Goal: Task Accomplishment & Management: Use online tool/utility

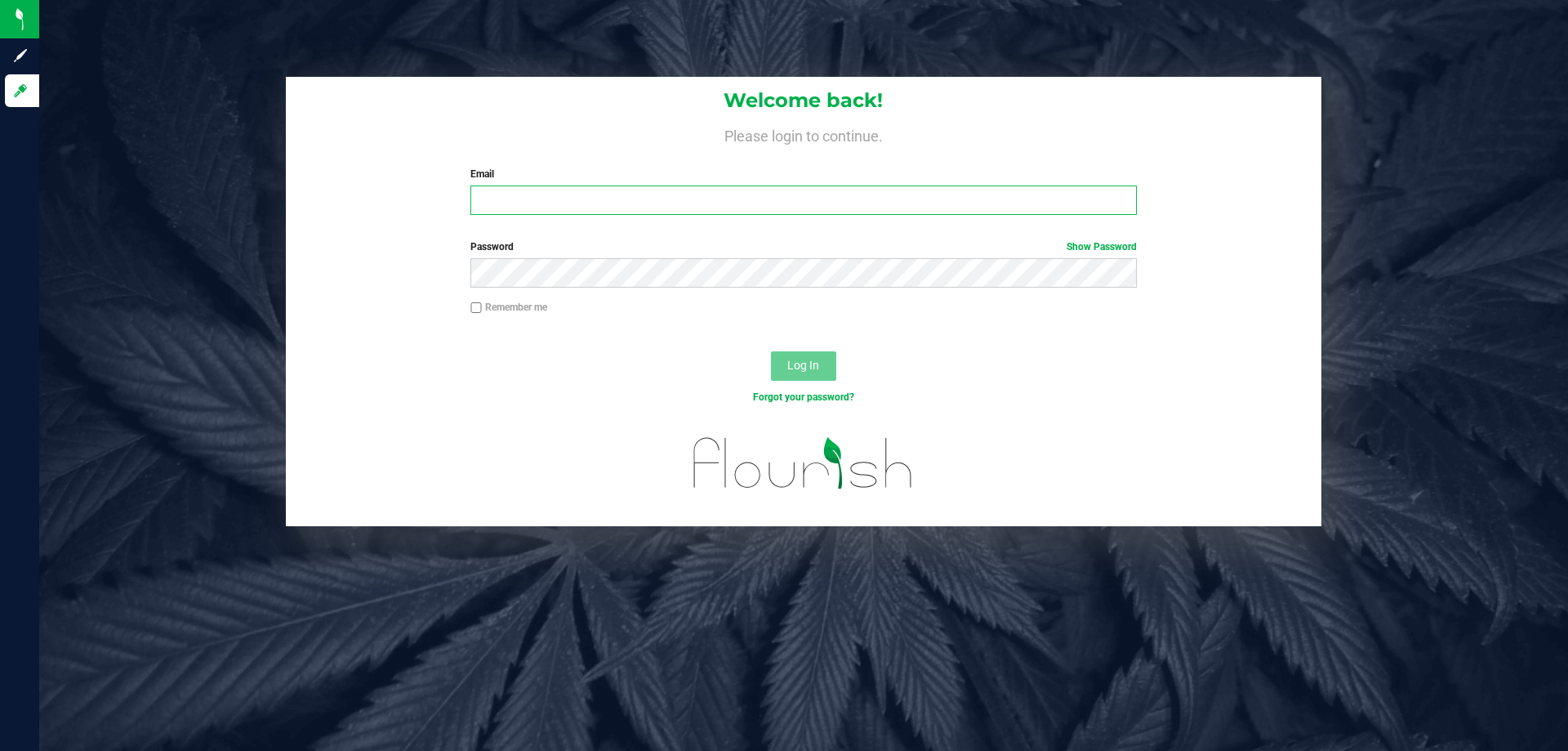
click at [650, 214] on input "Email" at bounding box center [803, 200] width 666 height 29
type input "twilkerson@liveparallel.com"
click at [771, 351] on button "Log In" at bounding box center [804, 365] width 65 height 29
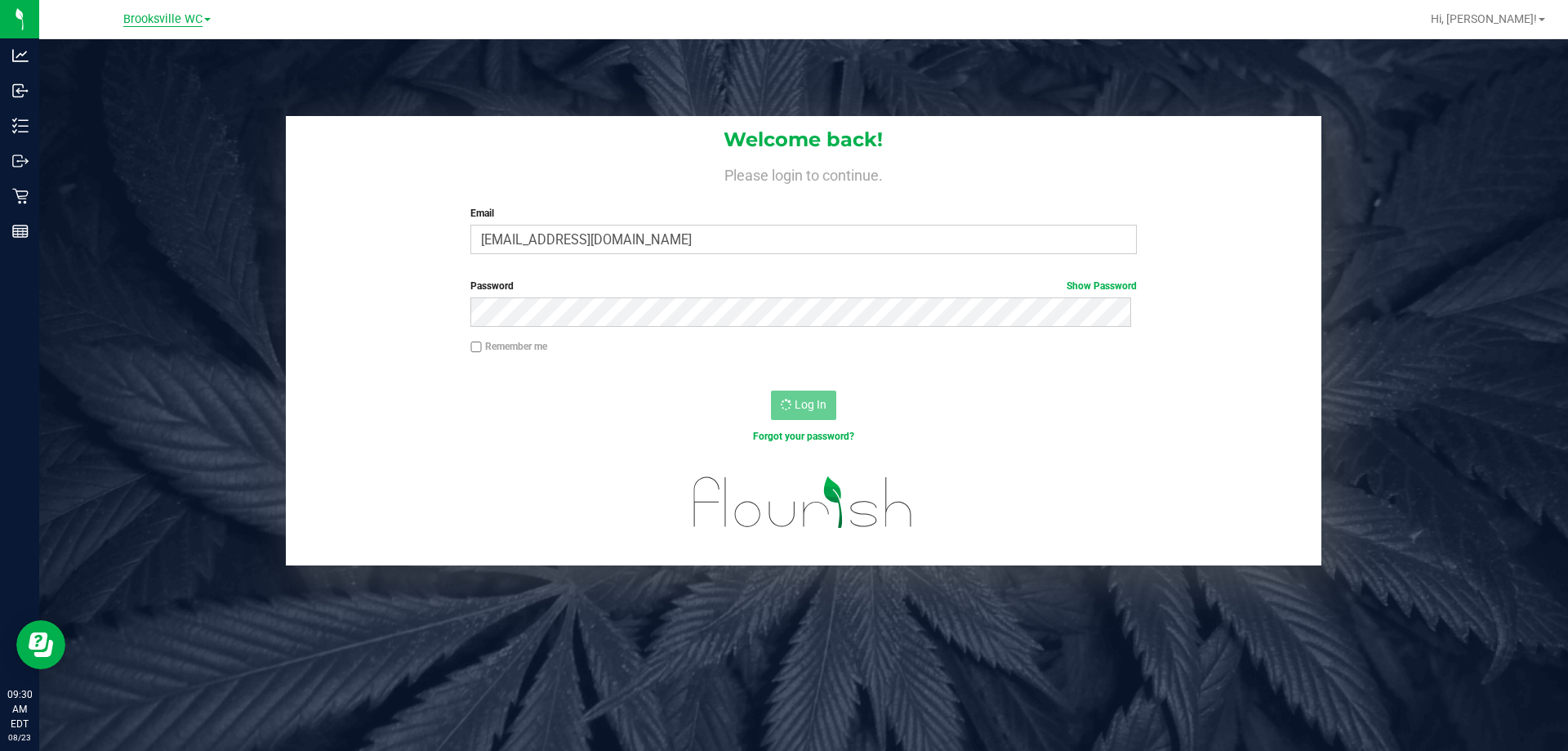
click at [194, 21] on span "Brooksville WC" at bounding box center [163, 19] width 80 height 15
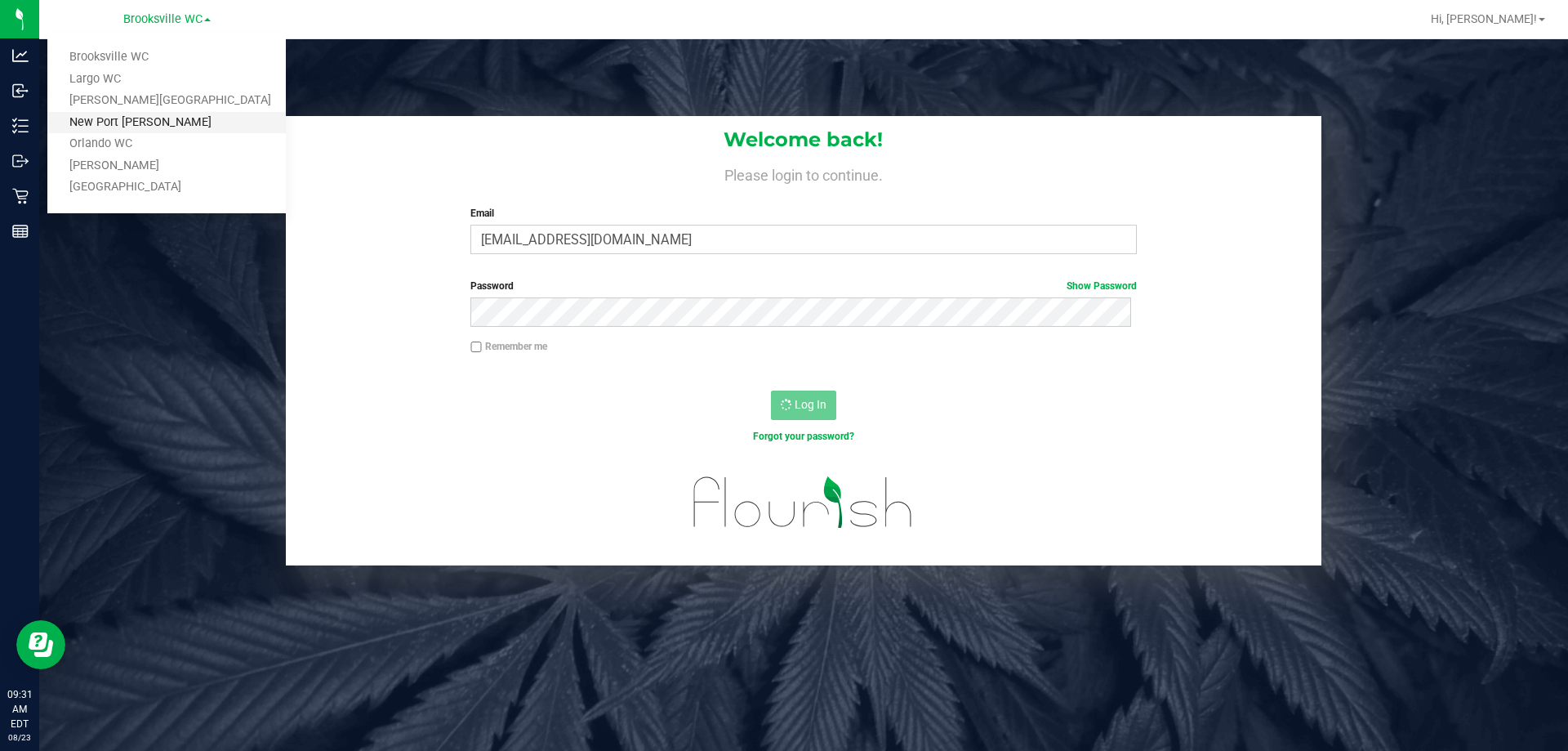
click at [156, 125] on link "New Port [PERSON_NAME]" at bounding box center [167, 123] width 239 height 22
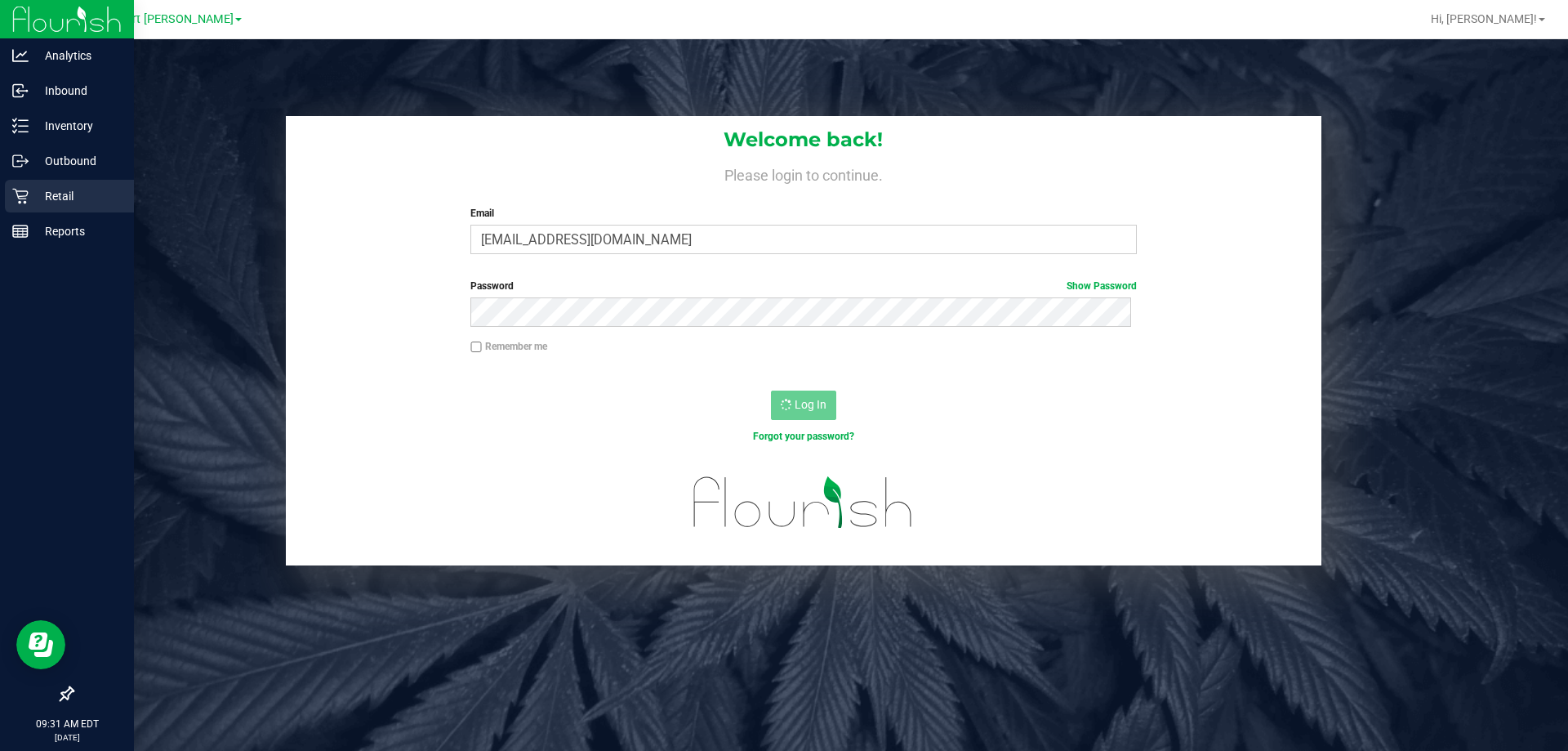
click at [27, 189] on icon at bounding box center [20, 195] width 16 height 16
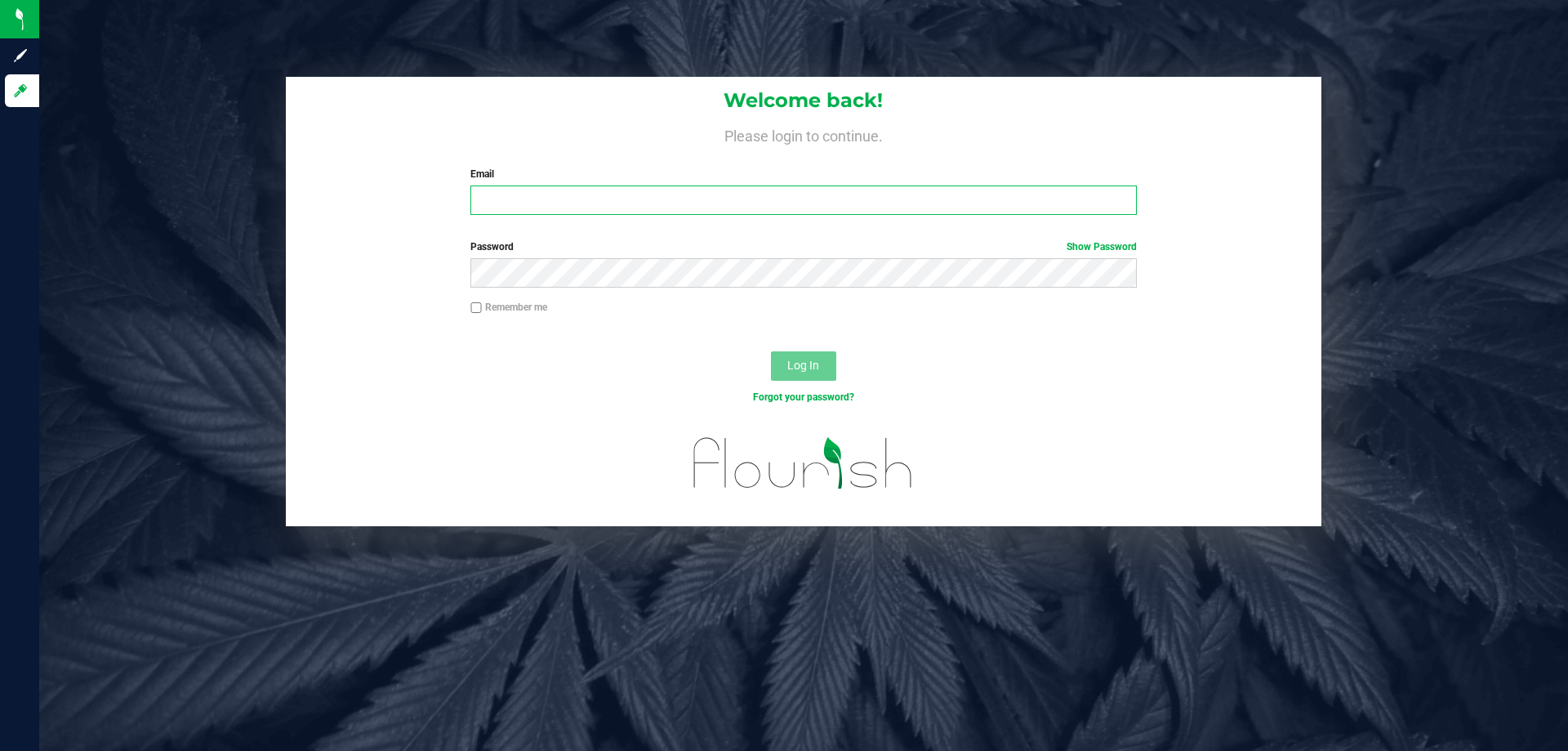
click at [577, 197] on input "Email" at bounding box center [803, 200] width 666 height 29
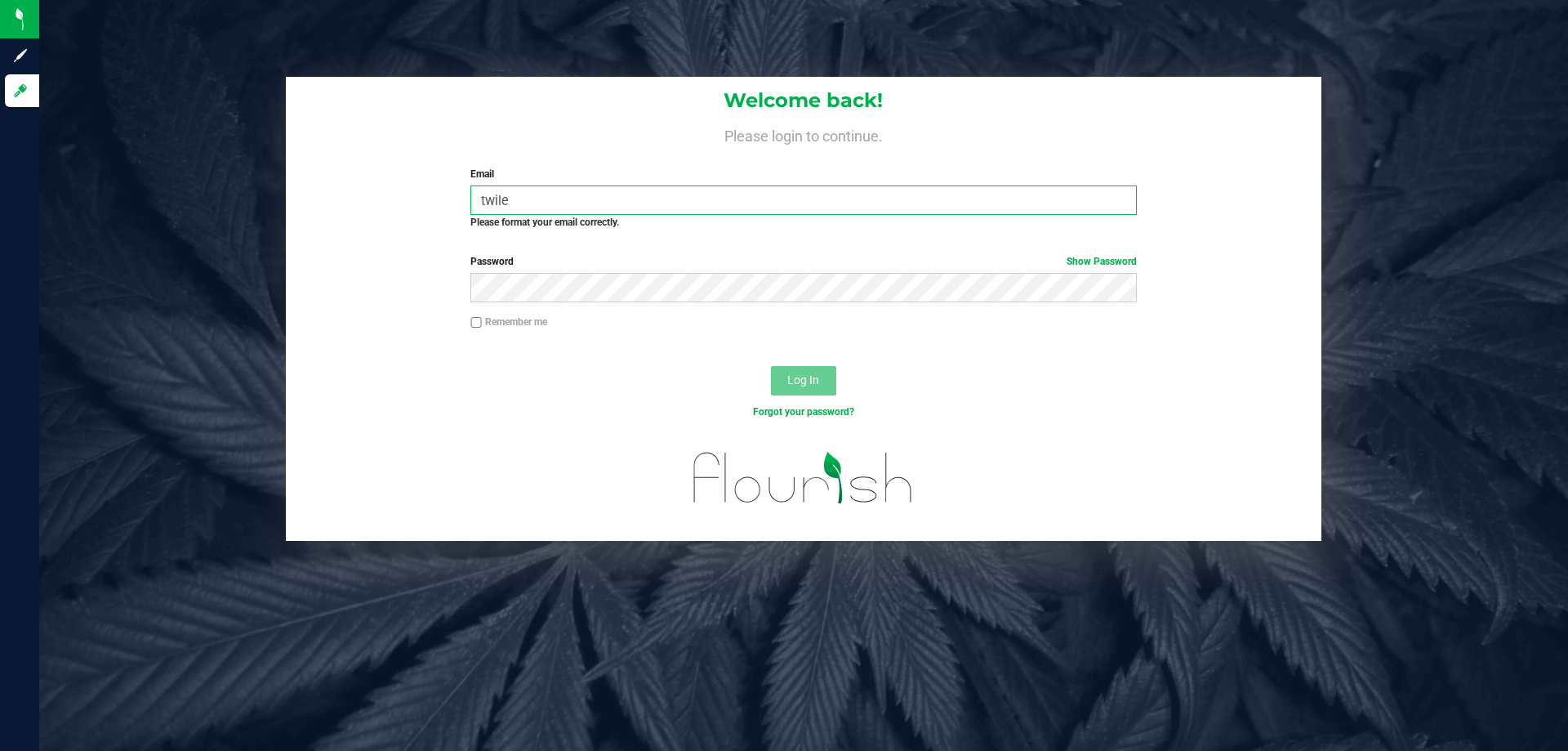
type input "twil"
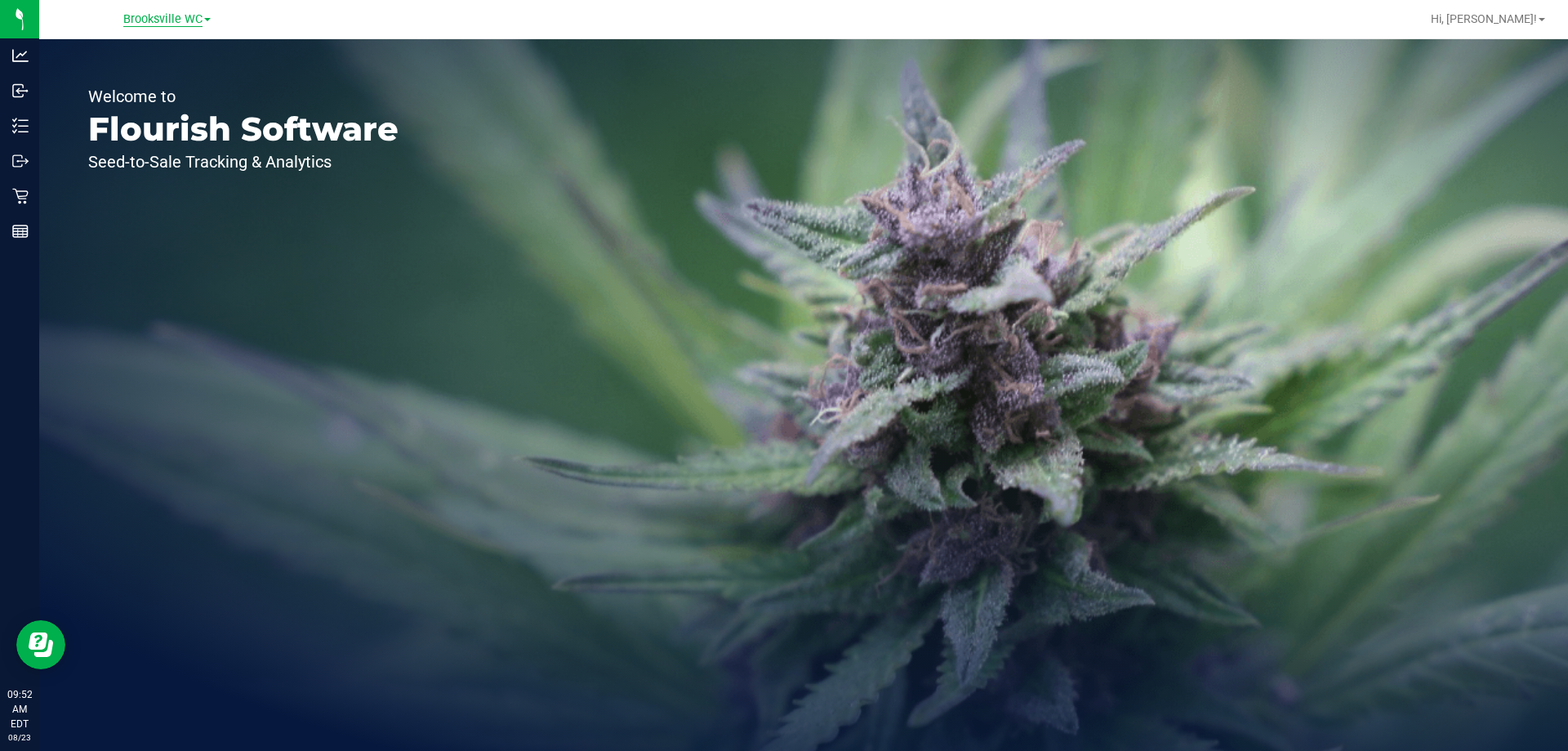
click at [187, 18] on span "Brooksville WC" at bounding box center [163, 19] width 80 height 15
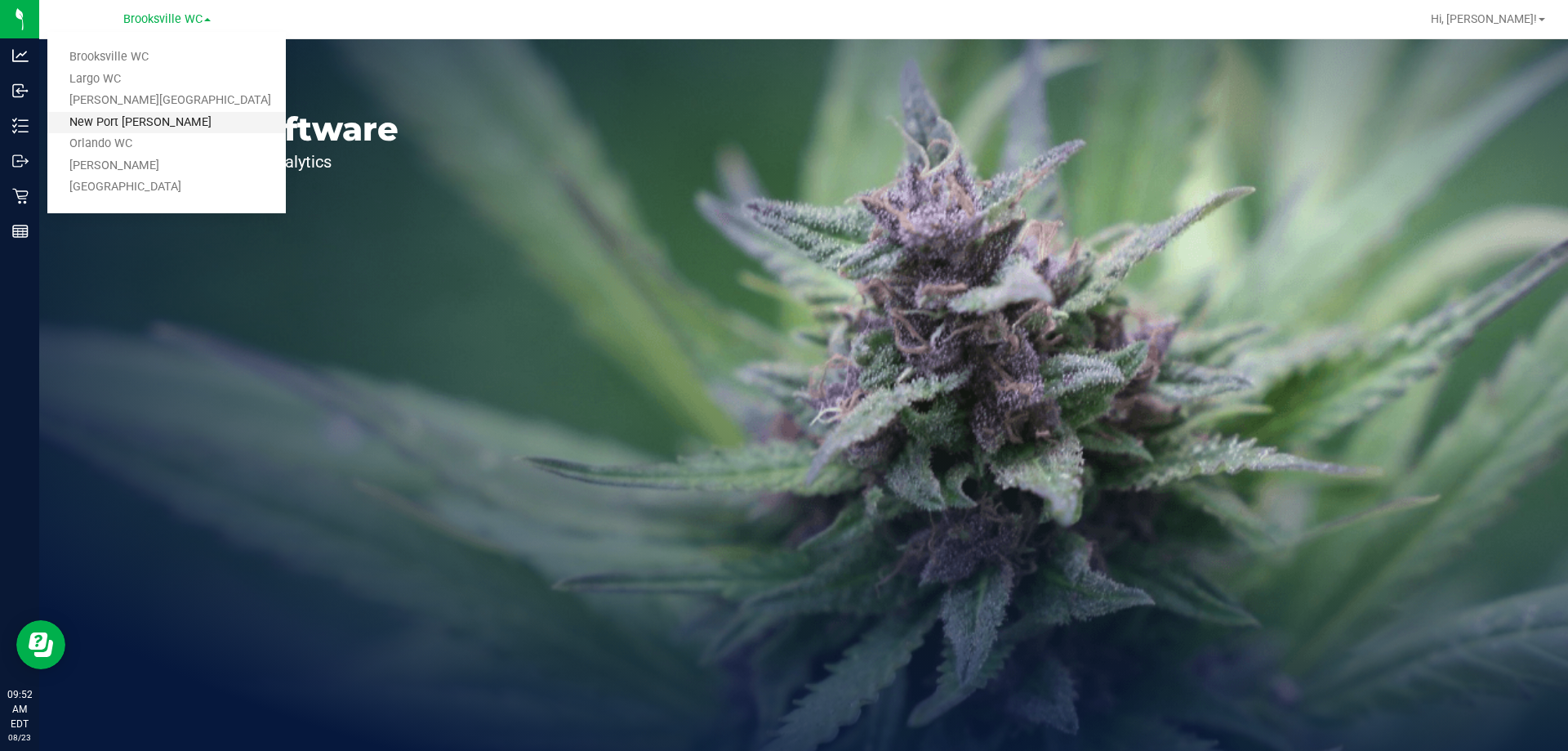
click at [169, 118] on link "New Port [PERSON_NAME]" at bounding box center [167, 123] width 239 height 22
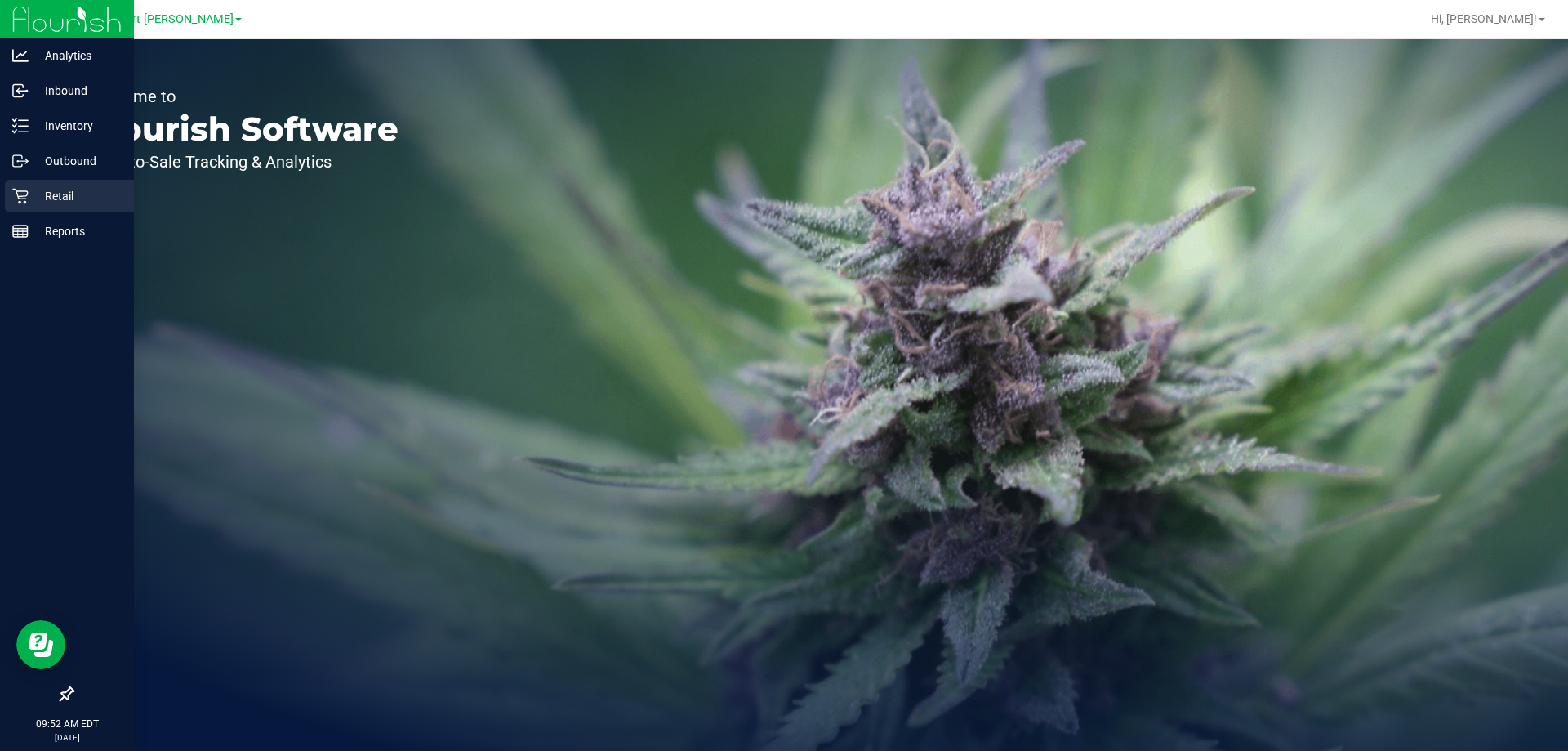
click at [27, 188] on icon at bounding box center [20, 195] width 16 height 16
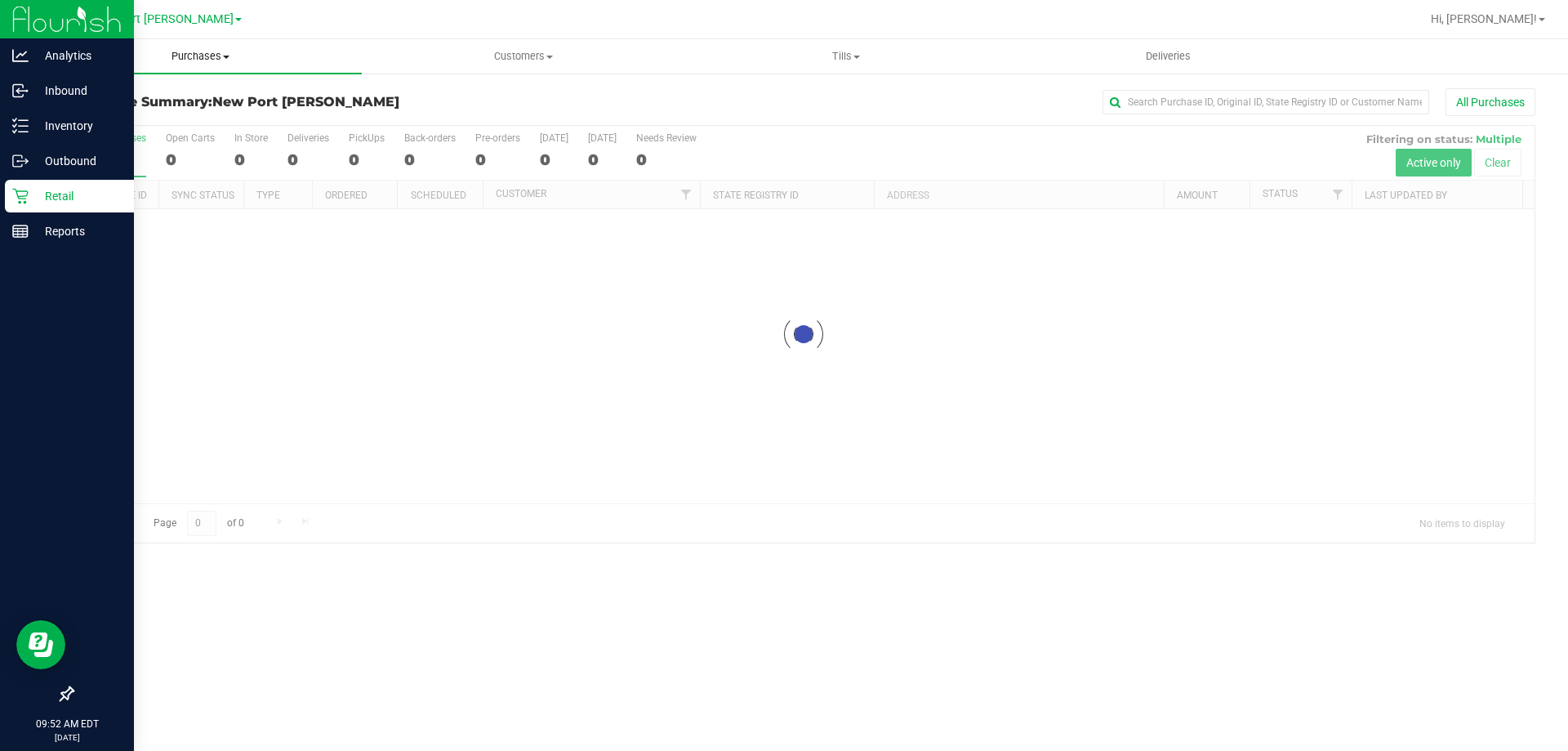
click at [154, 42] on uib-tab-heading "Purchases Summary of purchases Fulfillment All purchases" at bounding box center [200, 56] width 323 height 34
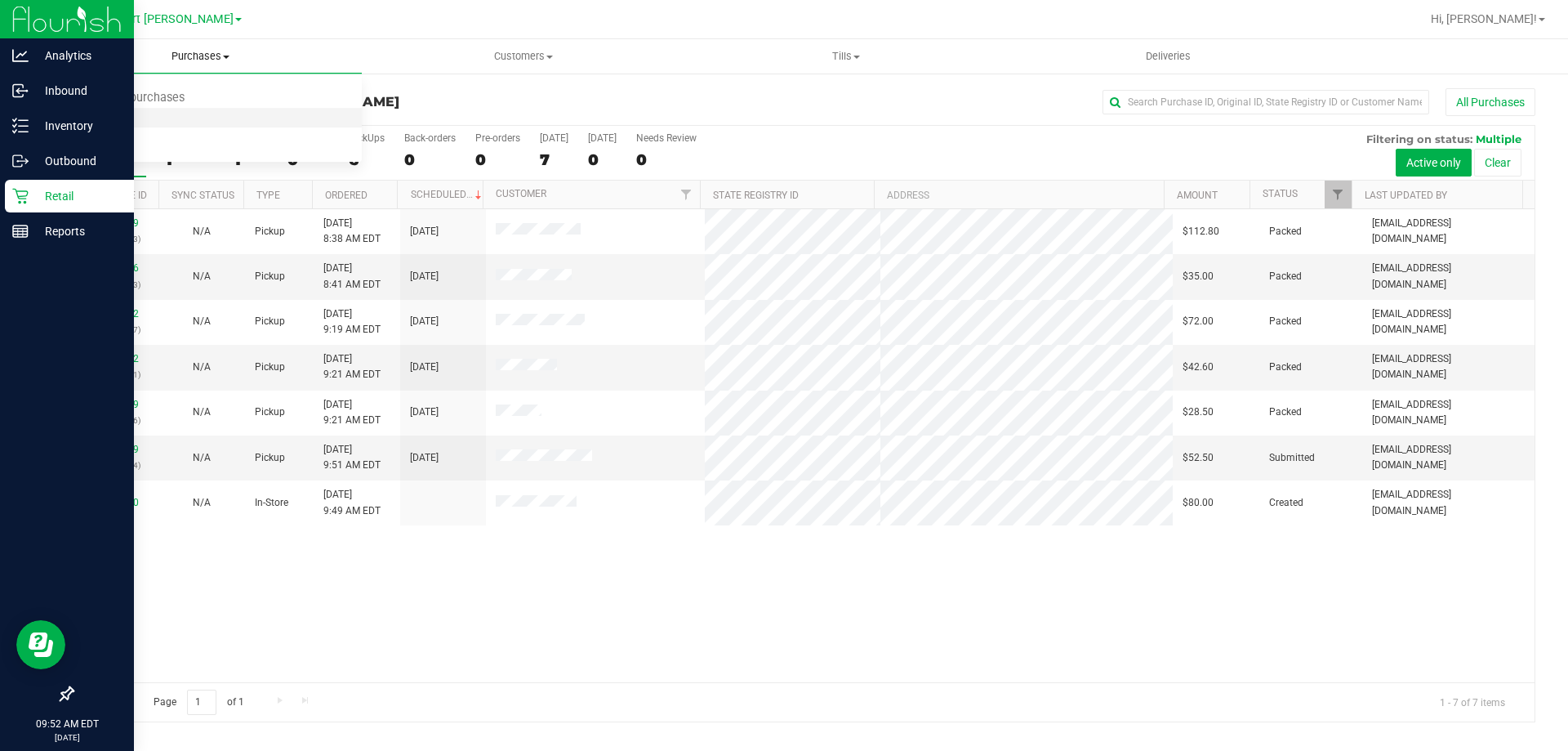
click at [113, 119] on span "Fulfillment" at bounding box center [89, 119] width 102 height 14
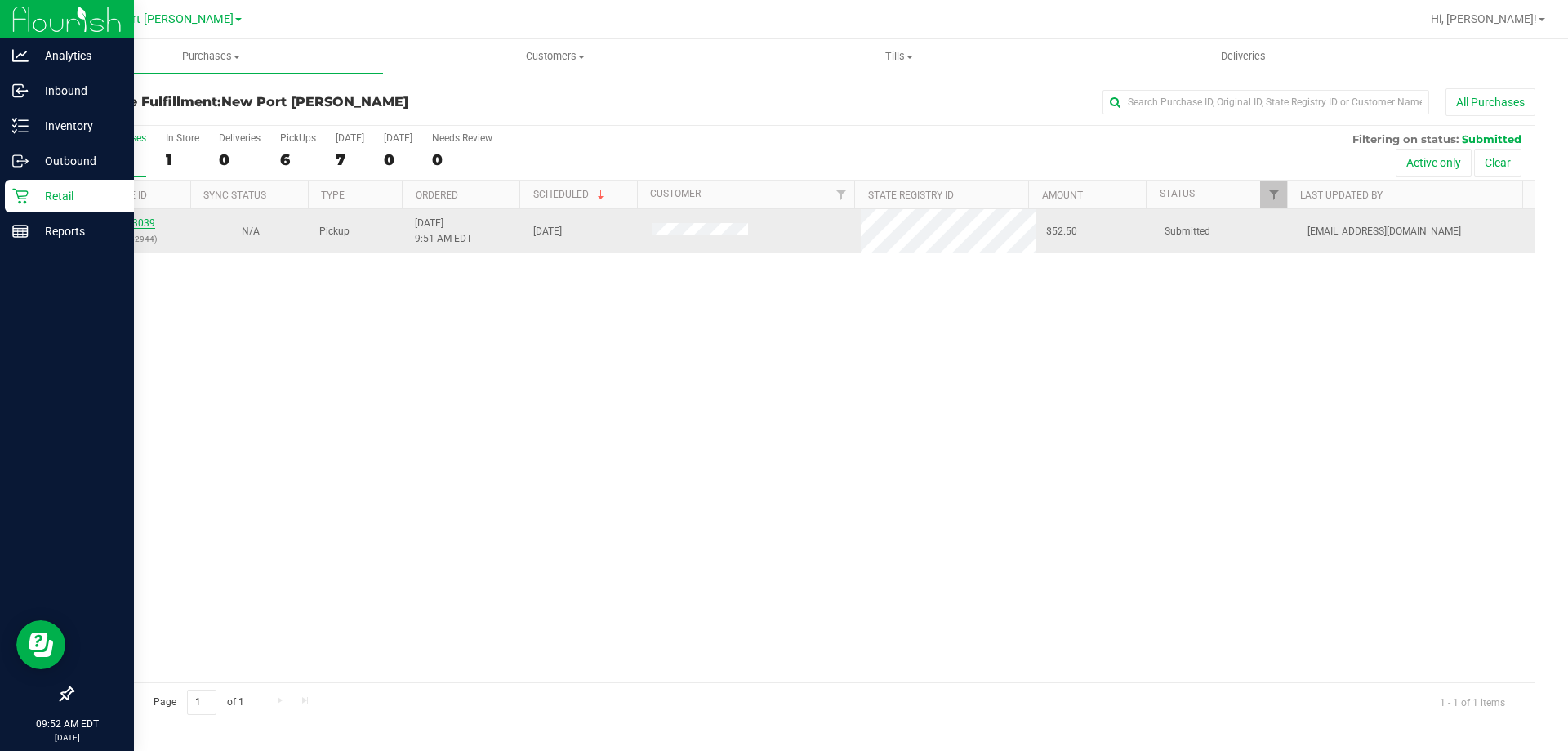
click at [140, 223] on link "11833039" at bounding box center [133, 223] width 46 height 11
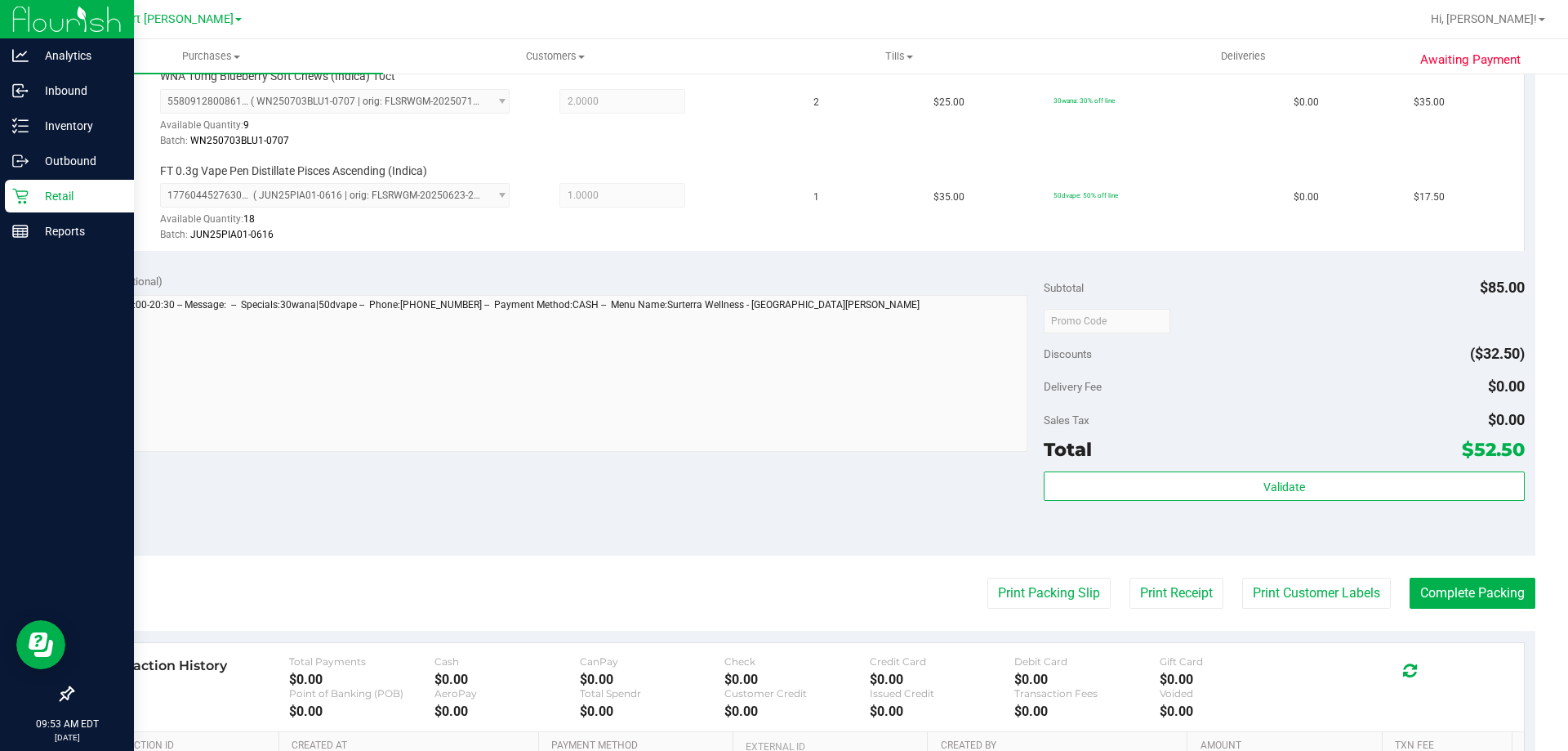
scroll to position [490, 0]
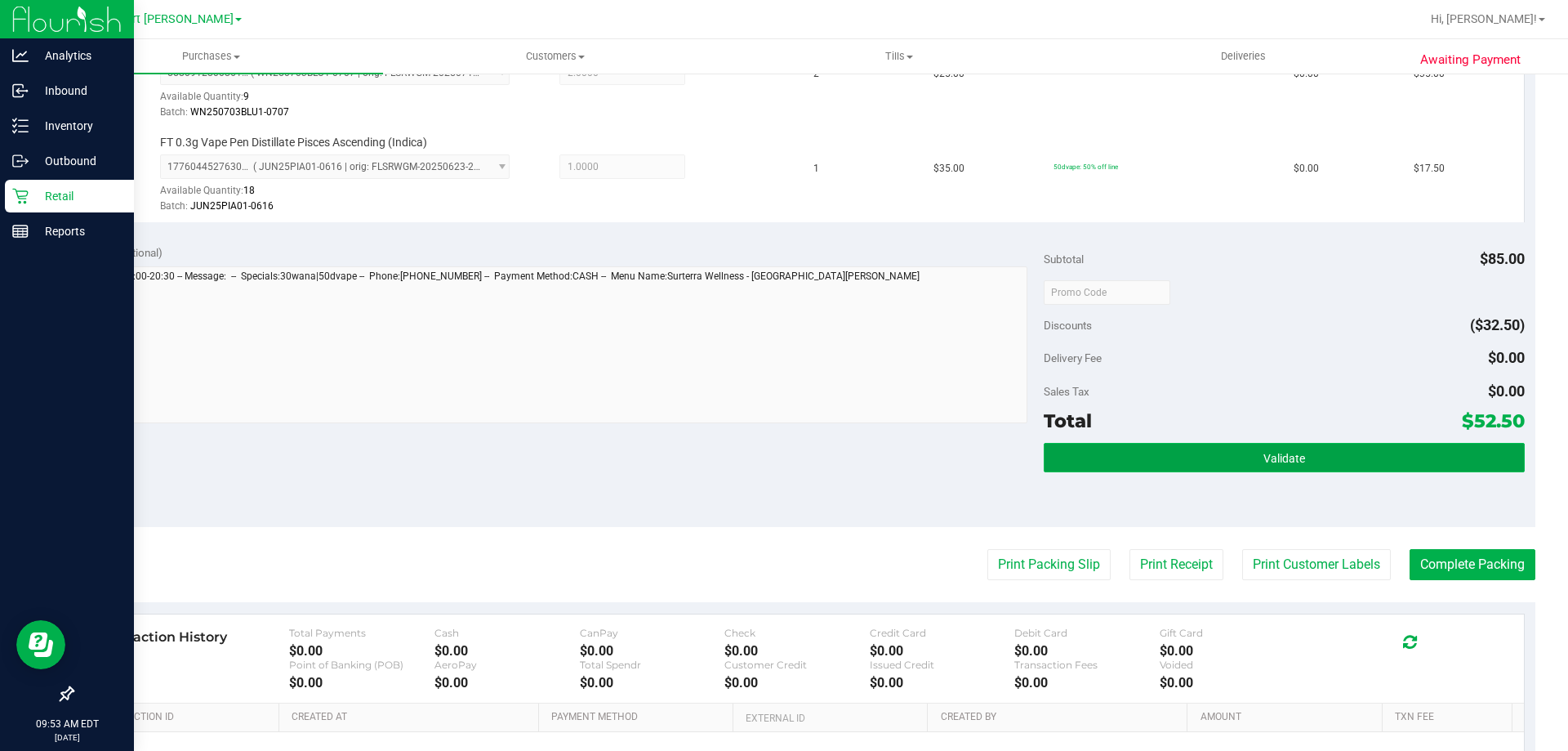
click at [1120, 456] on button "Validate" at bounding box center [1283, 456] width 480 height 29
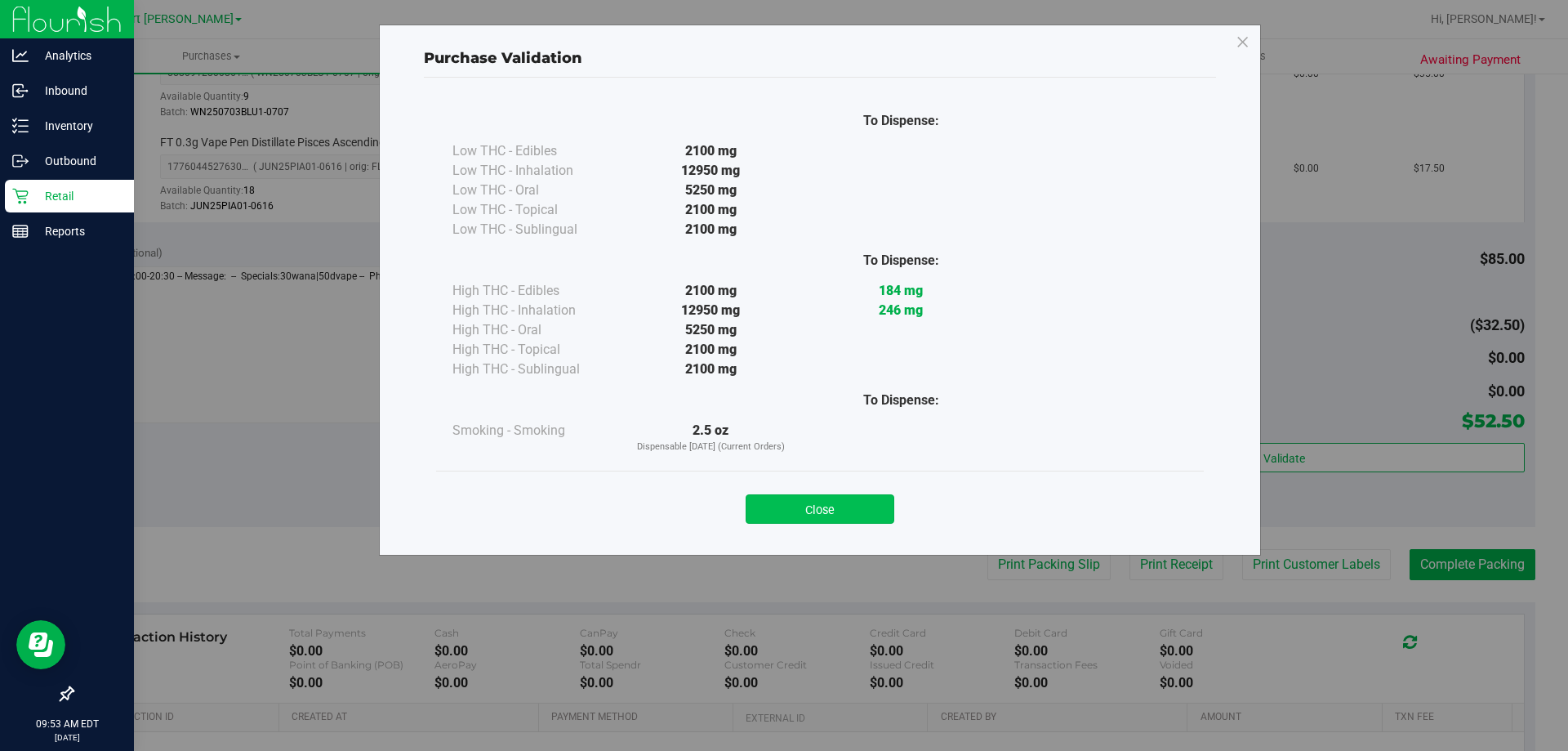
click at [781, 502] on button "Close" at bounding box center [820, 509] width 149 height 29
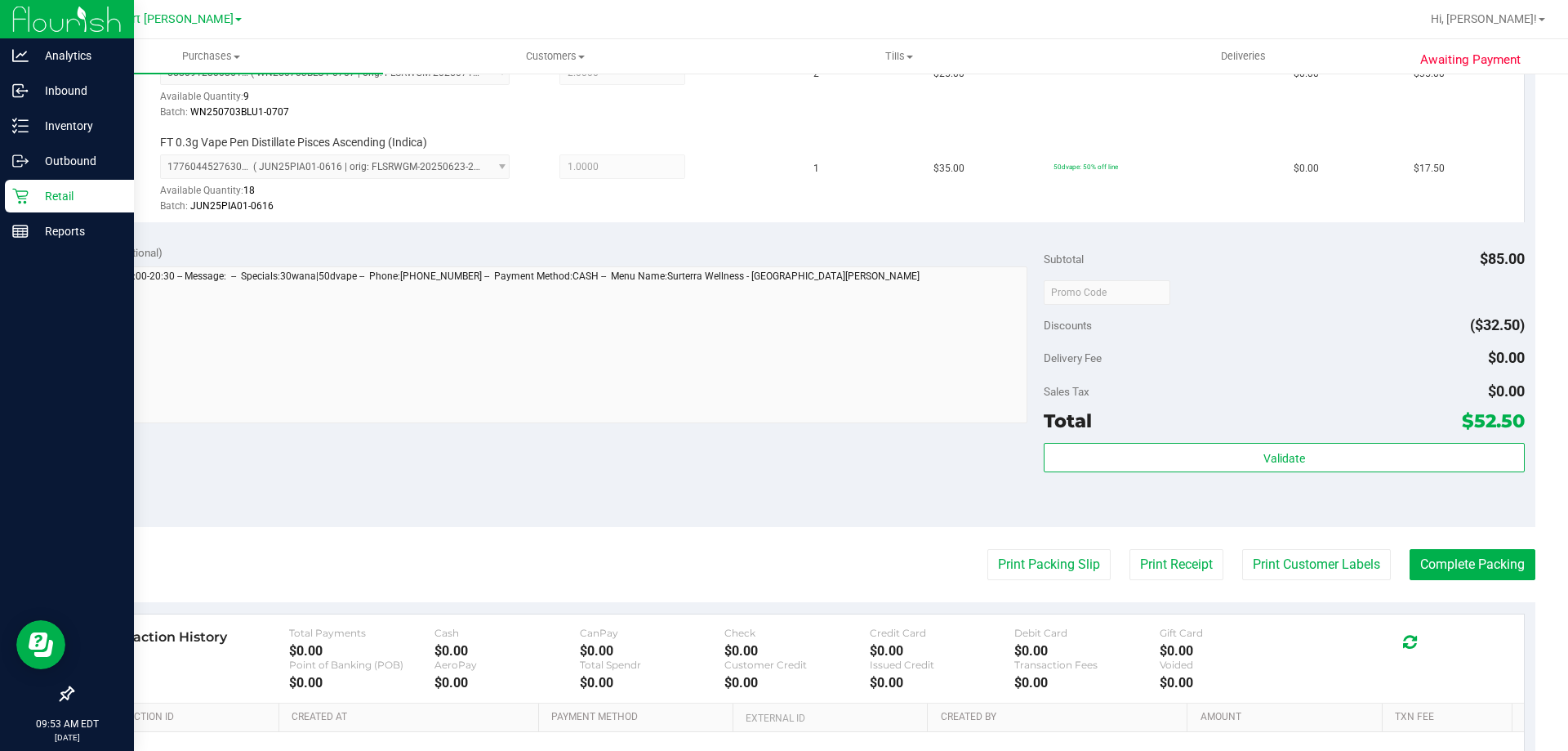
click at [782, 503] on div "Notes (optional) Subtotal $85.00 Discounts ($32.50) Delivery Fee $0.00 Sales Ta…" at bounding box center [803, 379] width 1464 height 294
click at [1023, 566] on button "Print Packing Slip" at bounding box center [1048, 564] width 123 height 31
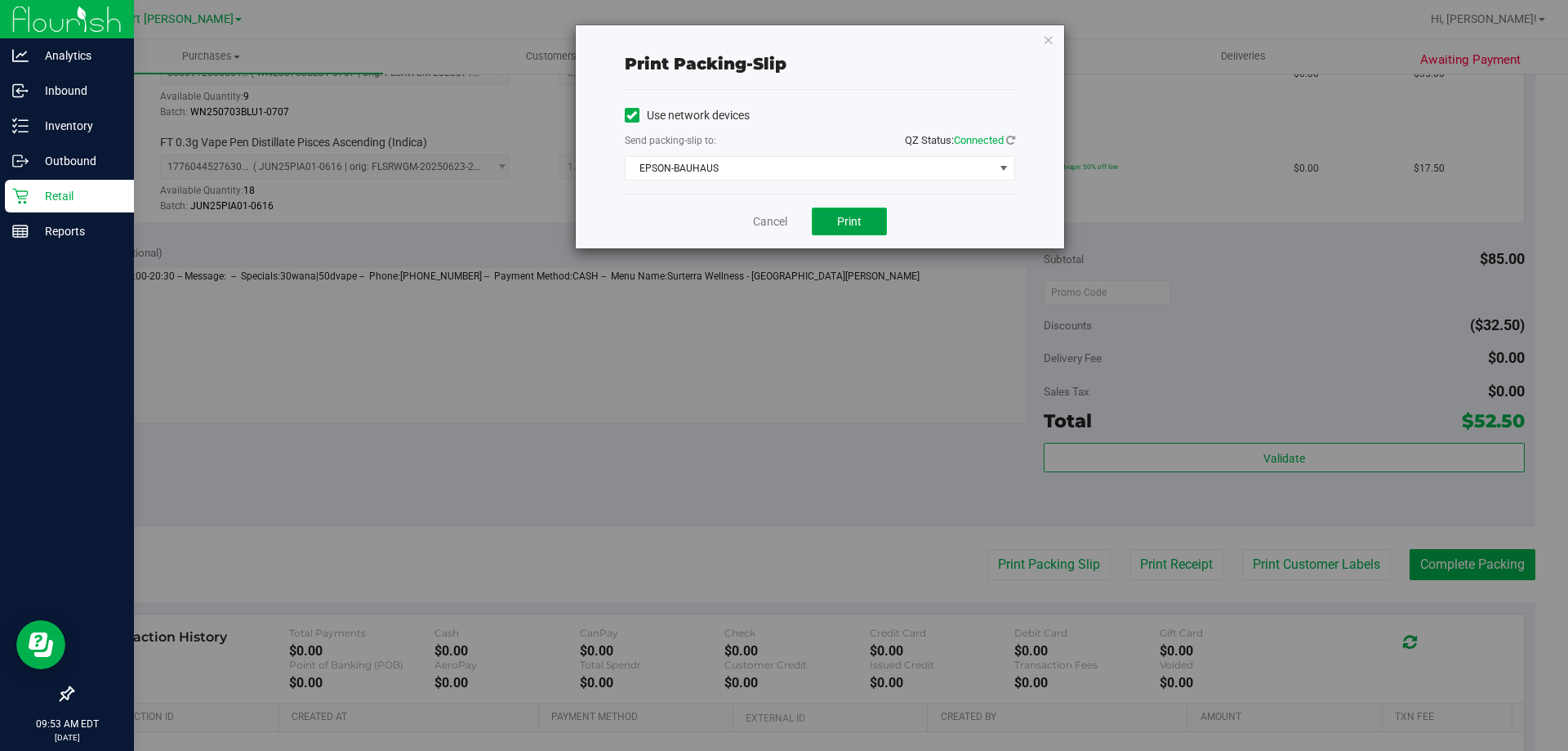
click at [859, 229] on button "Print" at bounding box center [849, 221] width 75 height 27
click at [758, 220] on link "Cancel" at bounding box center [769, 221] width 34 height 17
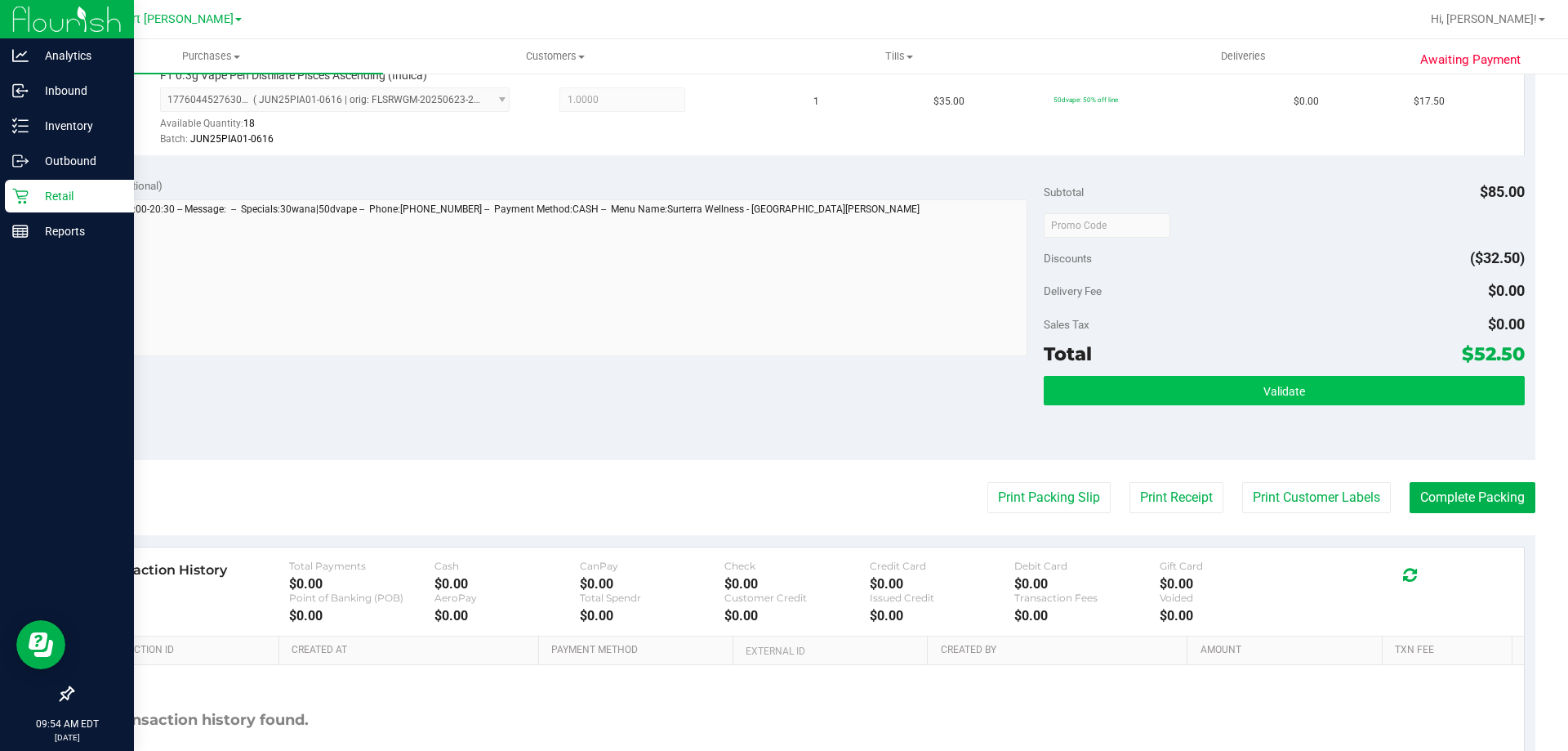
scroll to position [571, 0]
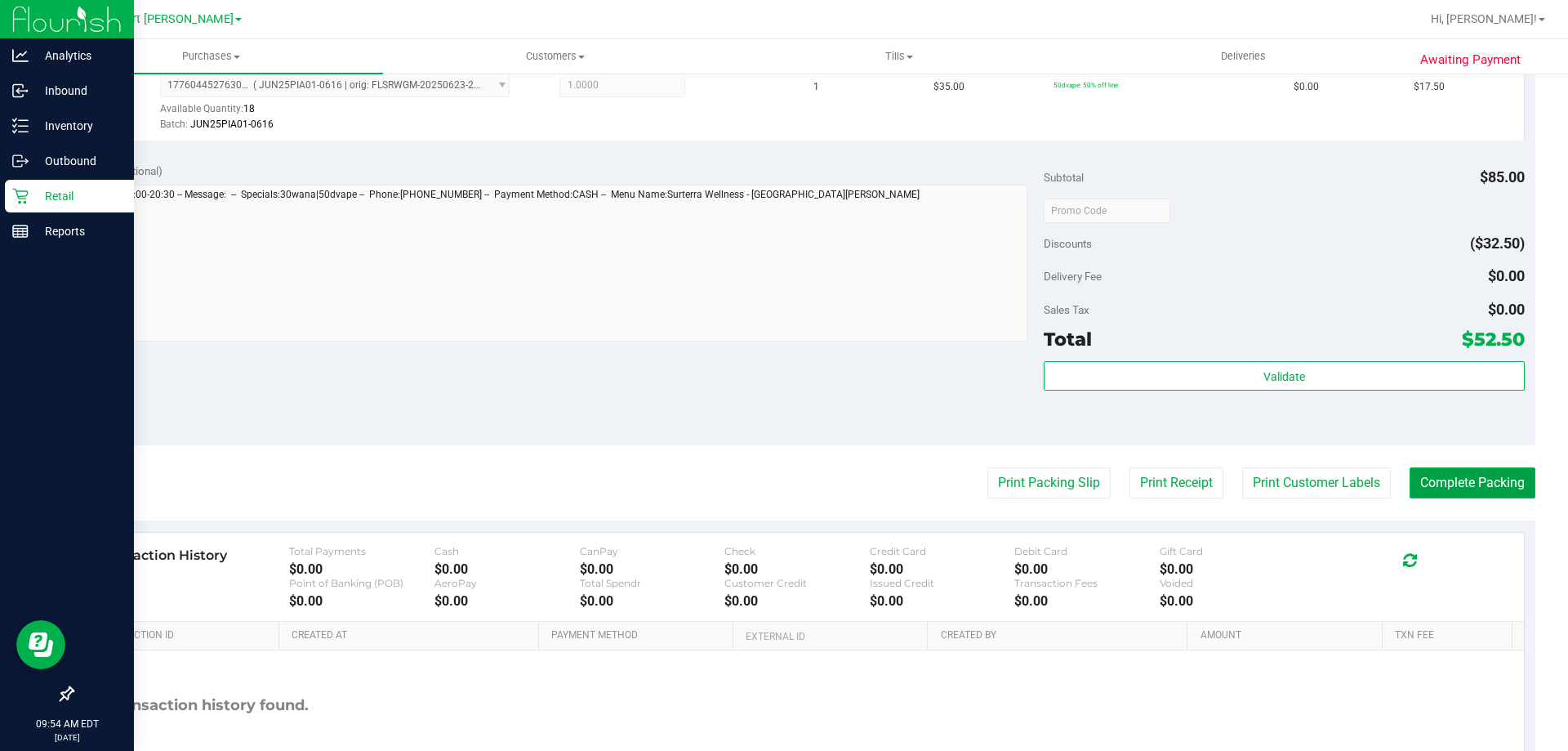
click at [1514, 493] on button "Complete Packing" at bounding box center [1472, 482] width 126 height 31
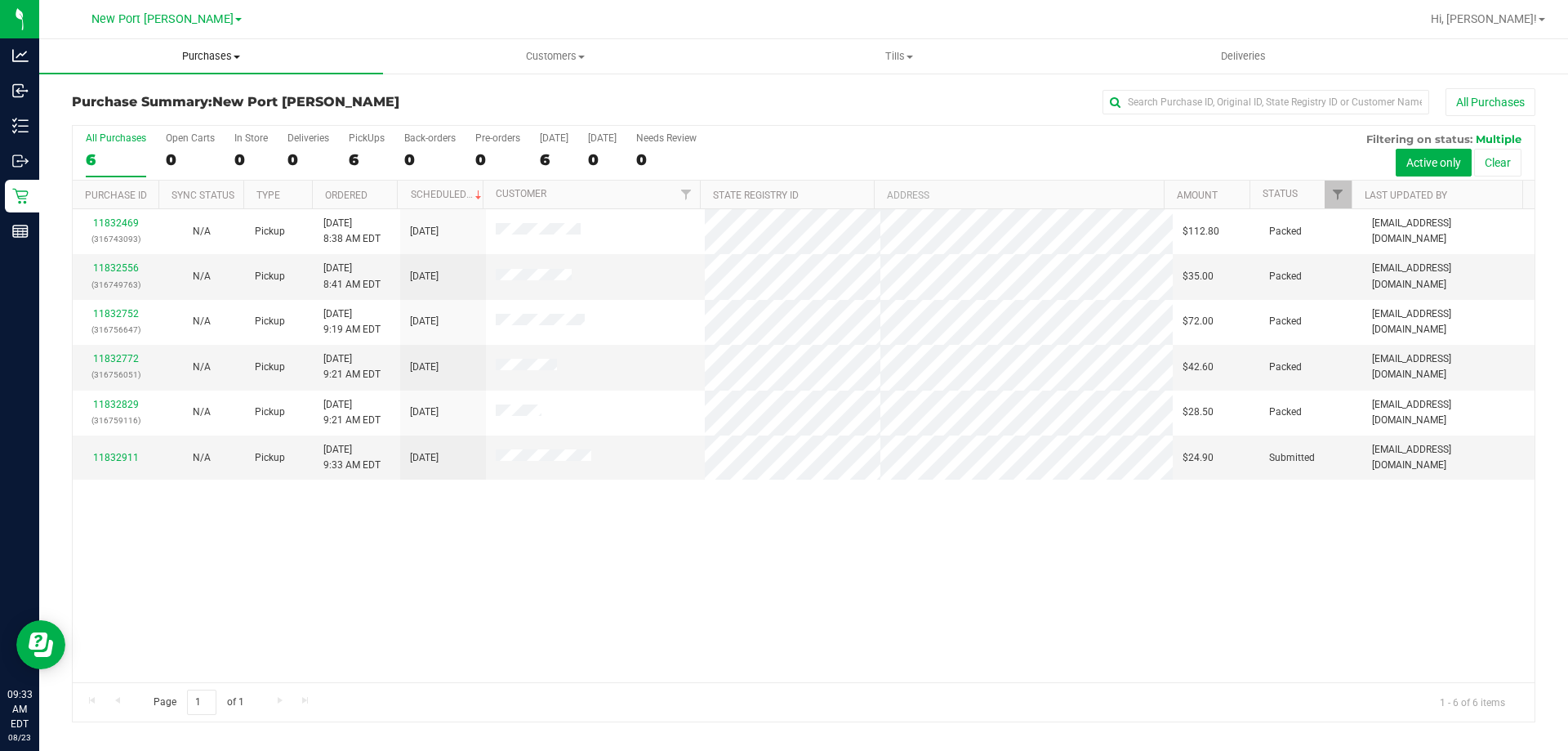
click at [245, 62] on span "Purchases" at bounding box center [210, 56] width 344 height 15
click at [524, 62] on span "Customers" at bounding box center [555, 56] width 342 height 15
drag, startPoint x: 240, startPoint y: 53, endPoint x: 218, endPoint y: 69, distance: 27.2
click at [240, 52] on span "Purchases" at bounding box center [210, 56] width 342 height 15
click at [153, 111] on li "Fulfillment" at bounding box center [210, 119] width 344 height 19
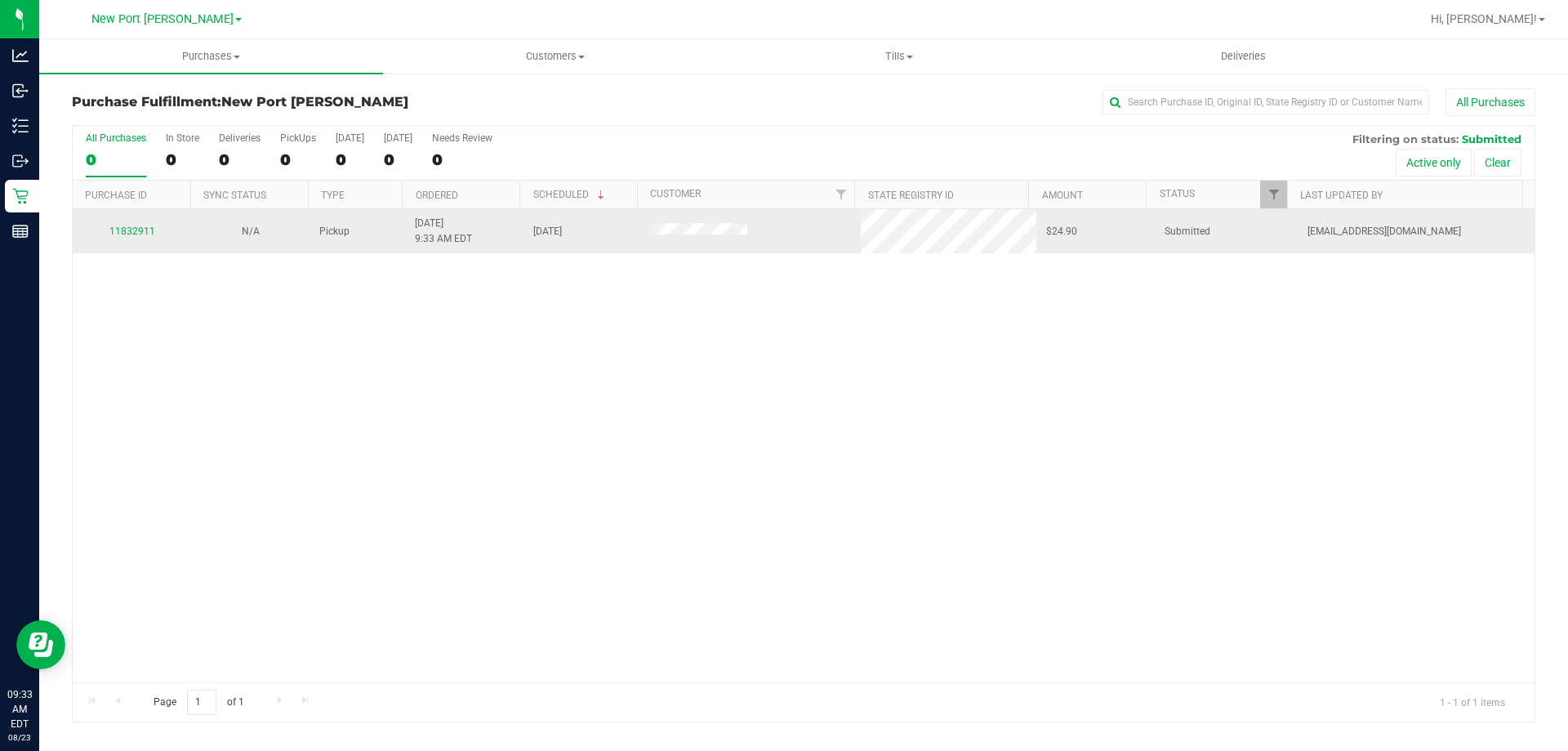
click at [126, 224] on div "11832911" at bounding box center [132, 232] width 99 height 16
click at [129, 226] on link "11832911" at bounding box center [133, 231] width 46 height 11
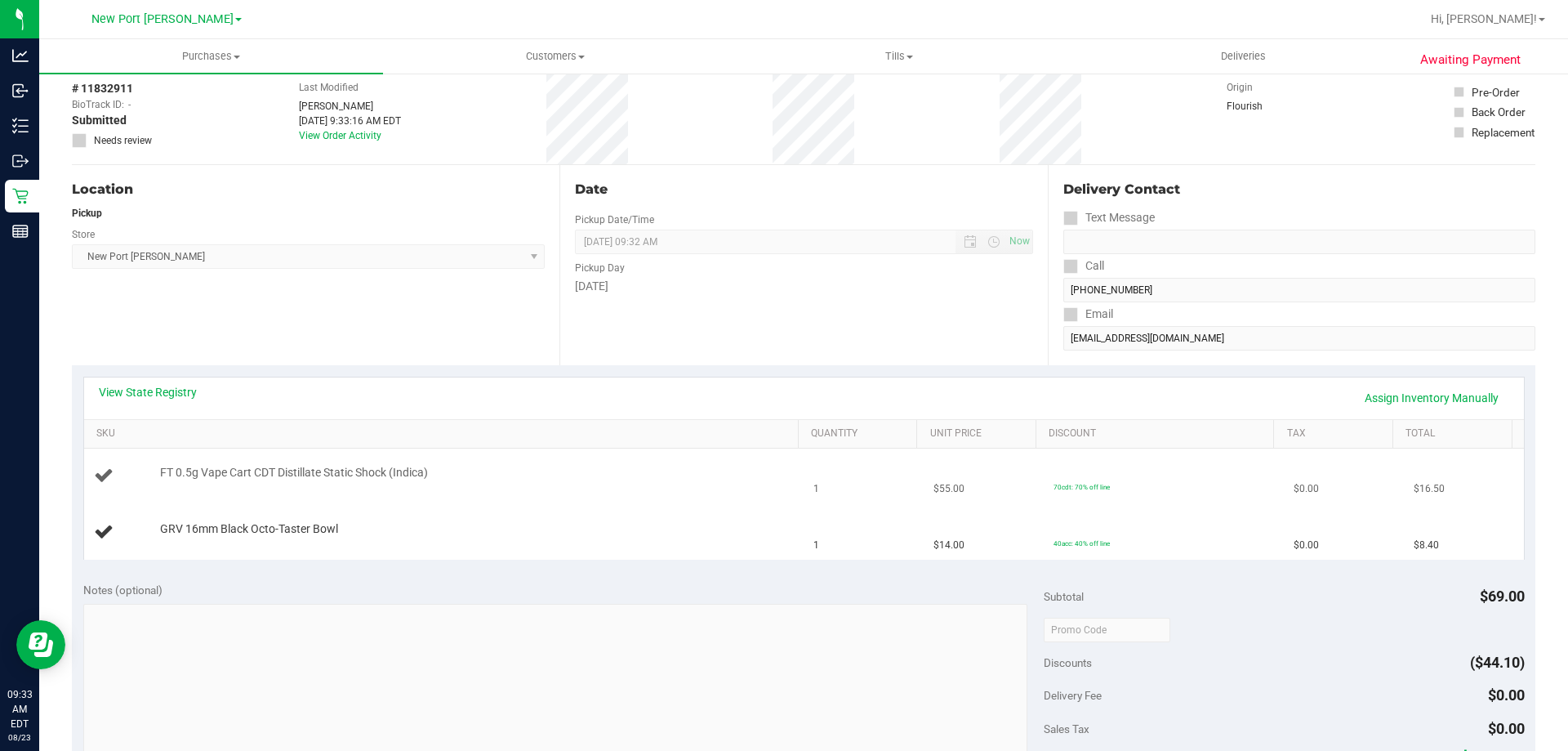
scroll to position [164, 0]
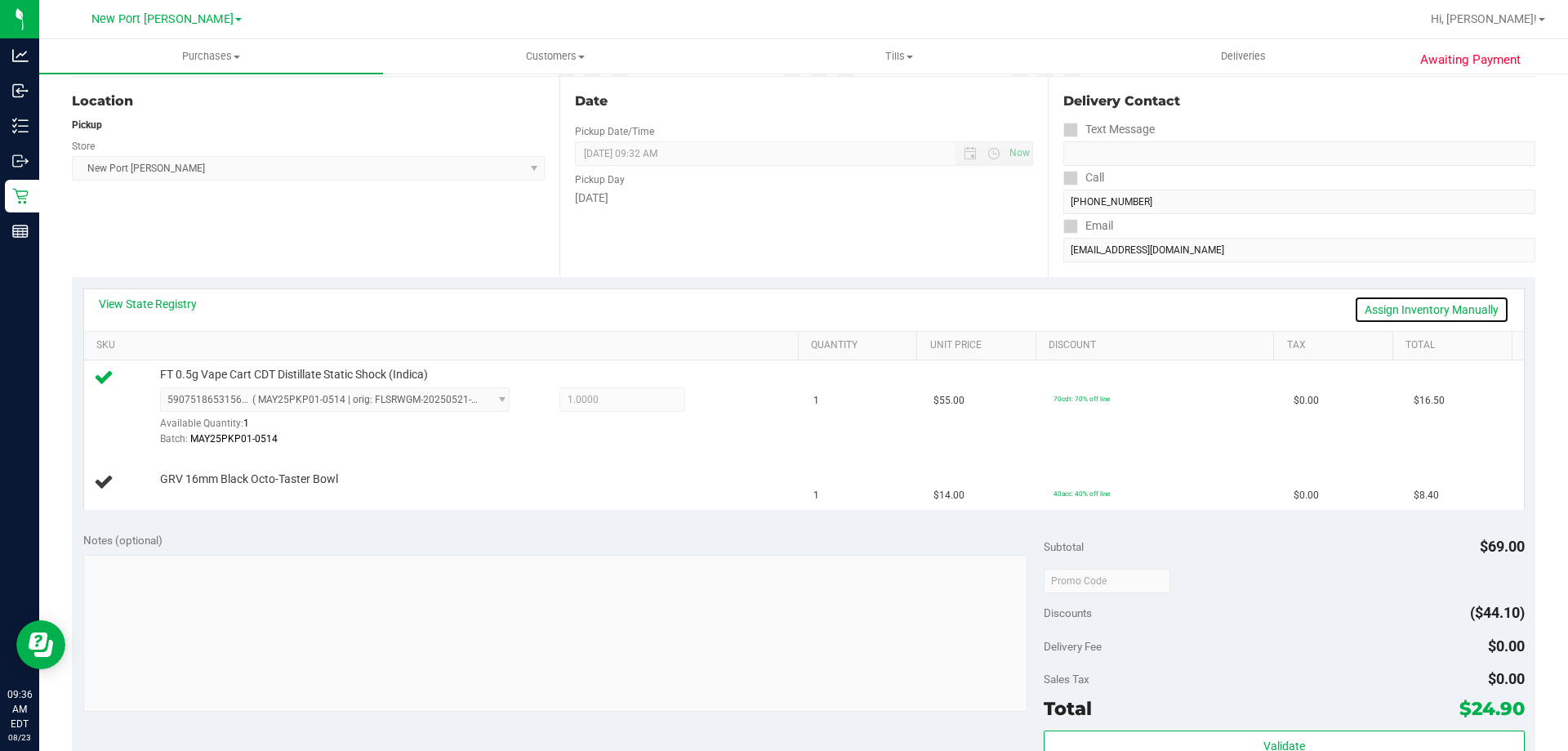
click at [1378, 300] on link "Assign Inventory Manually" at bounding box center [1431, 309] width 155 height 27
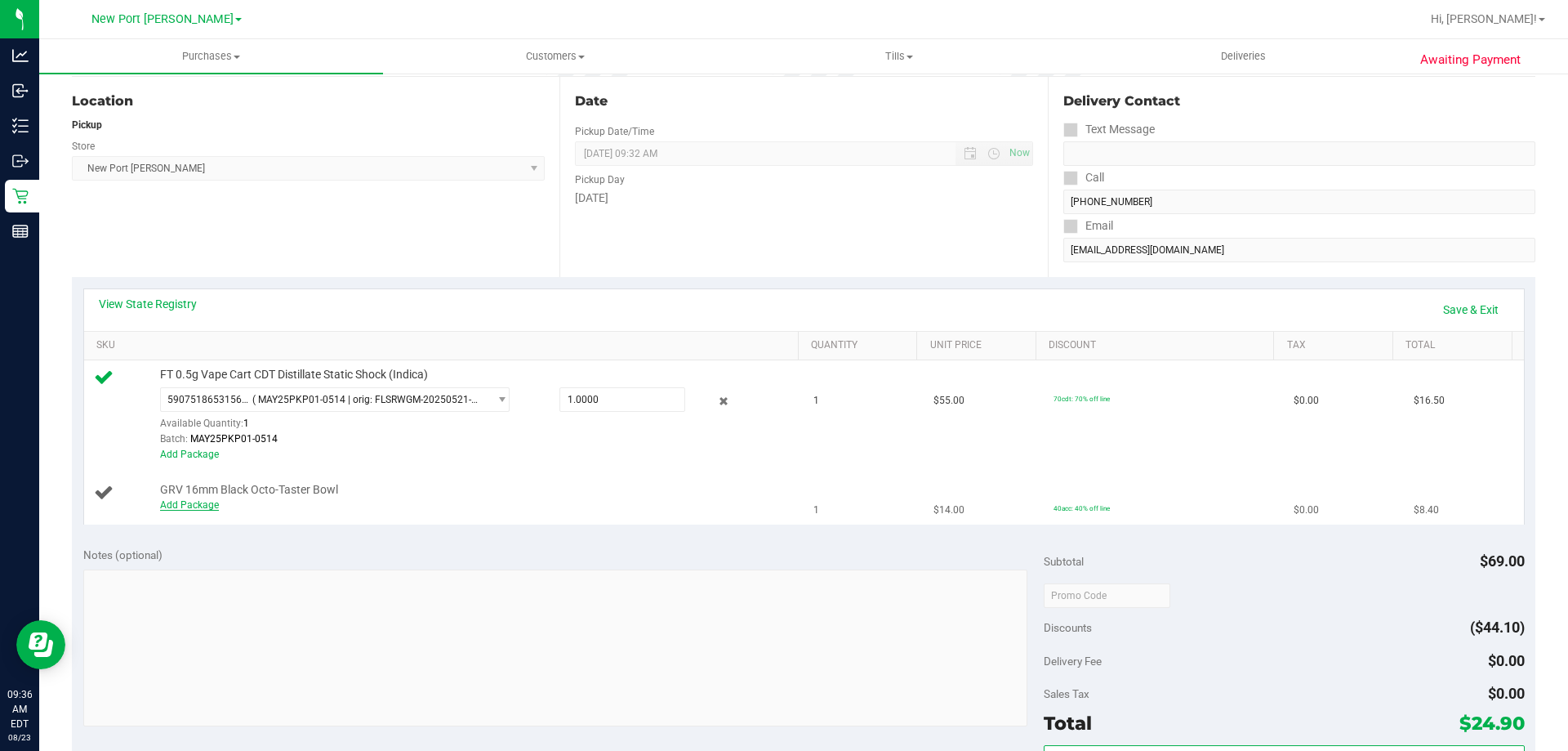
click at [208, 507] on link "Add Package" at bounding box center [189, 504] width 58 height 11
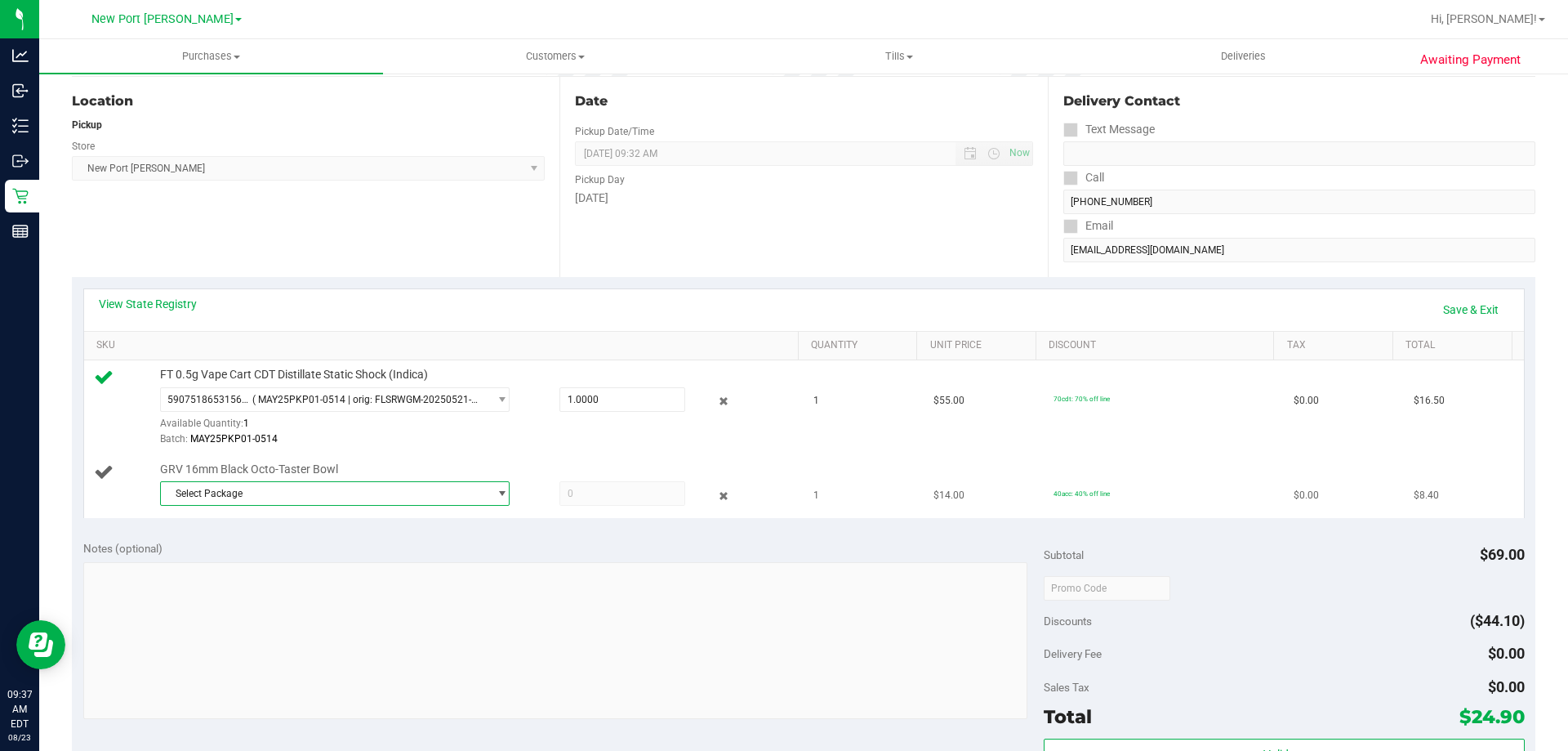
click at [229, 494] on span "Select Package" at bounding box center [325, 494] width 327 height 23
click at [241, 558] on span "6143761613895152" at bounding box center [225, 561] width 111 height 11
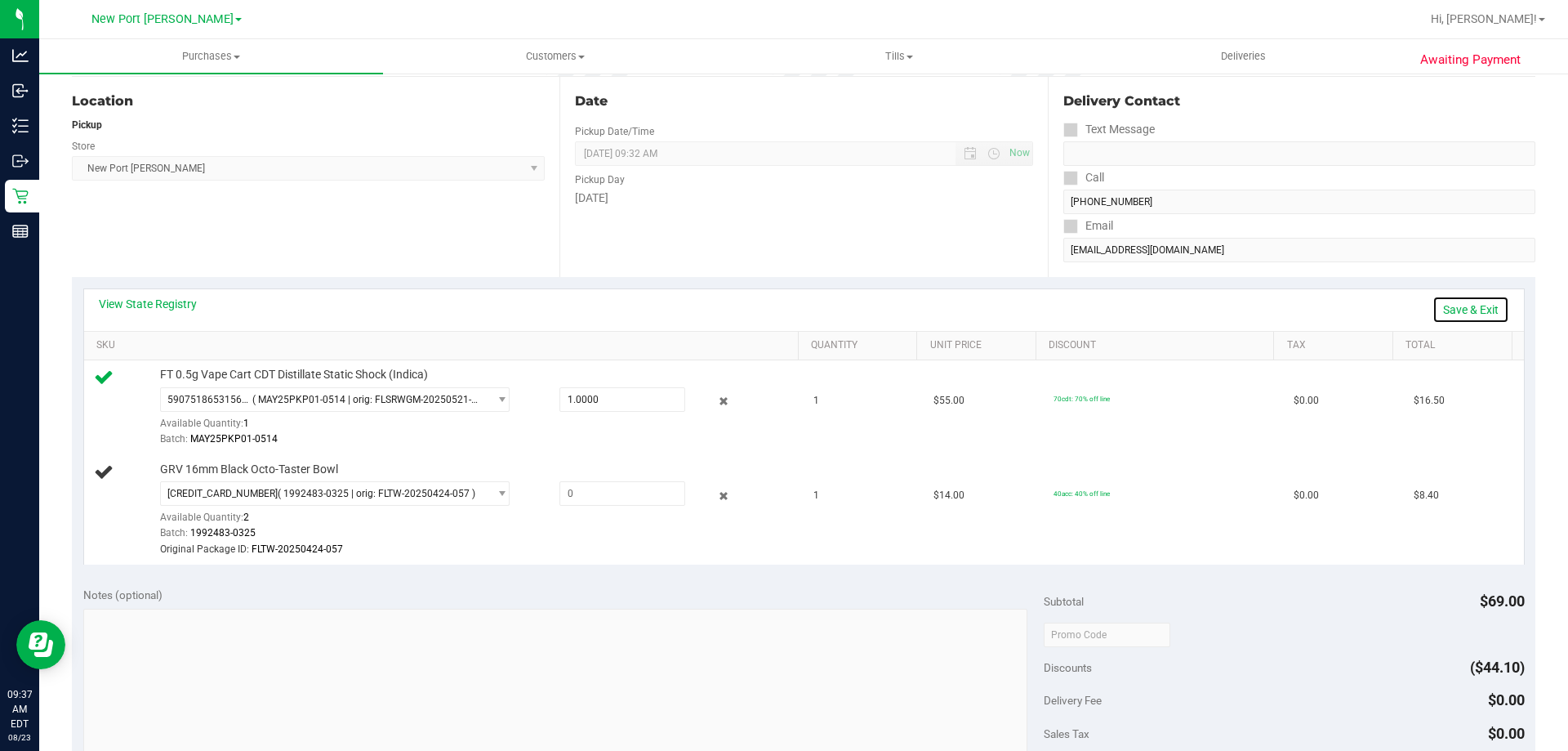
click at [1434, 306] on link "Save & Exit" at bounding box center [1471, 309] width 77 height 27
click at [1365, 308] on link "Assign Inventory Manually" at bounding box center [1431, 309] width 155 height 27
click at [634, 494] on span at bounding box center [623, 494] width 126 height 25
type input "1"
type input "1.0000"
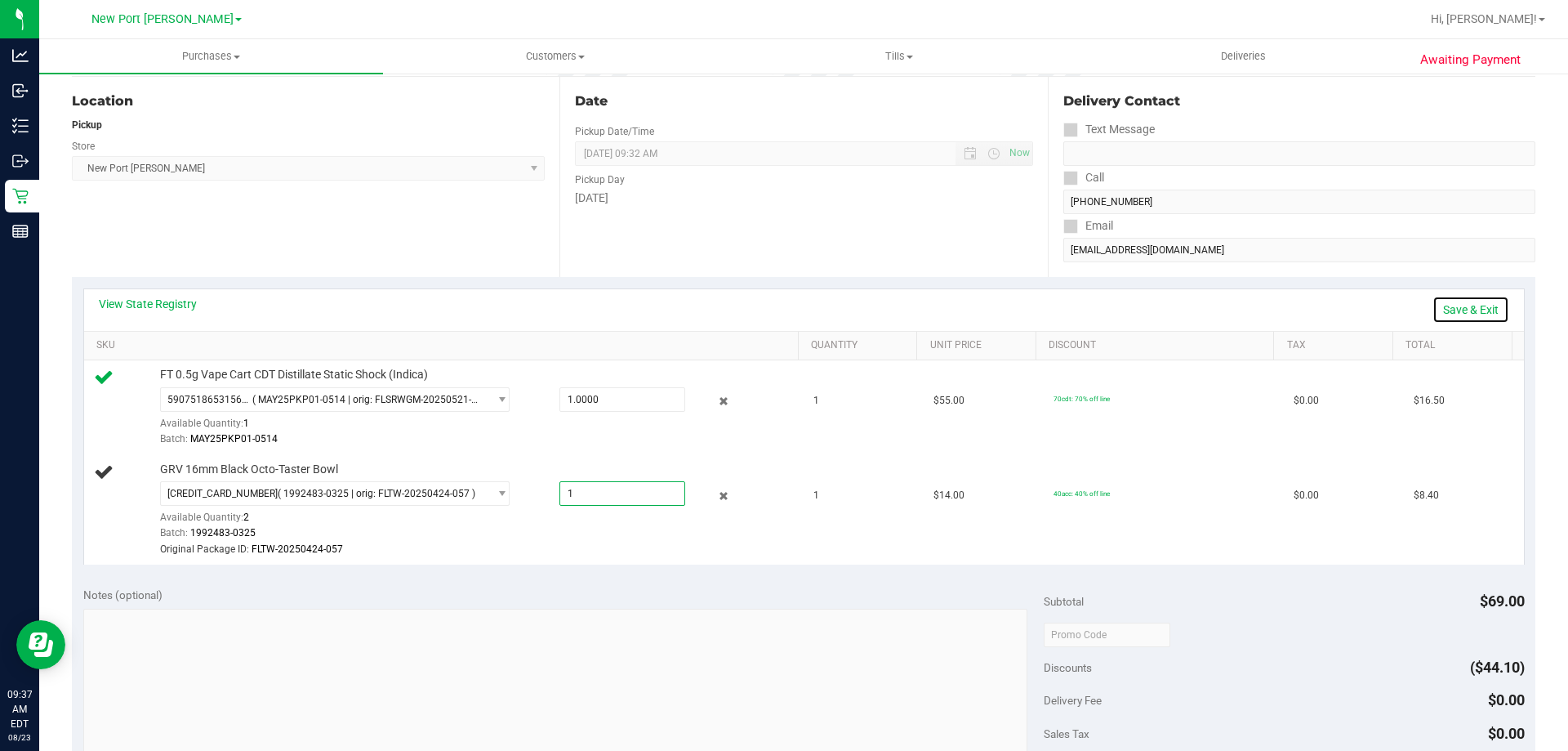
click at [1446, 300] on link "Save & Exit" at bounding box center [1471, 309] width 77 height 27
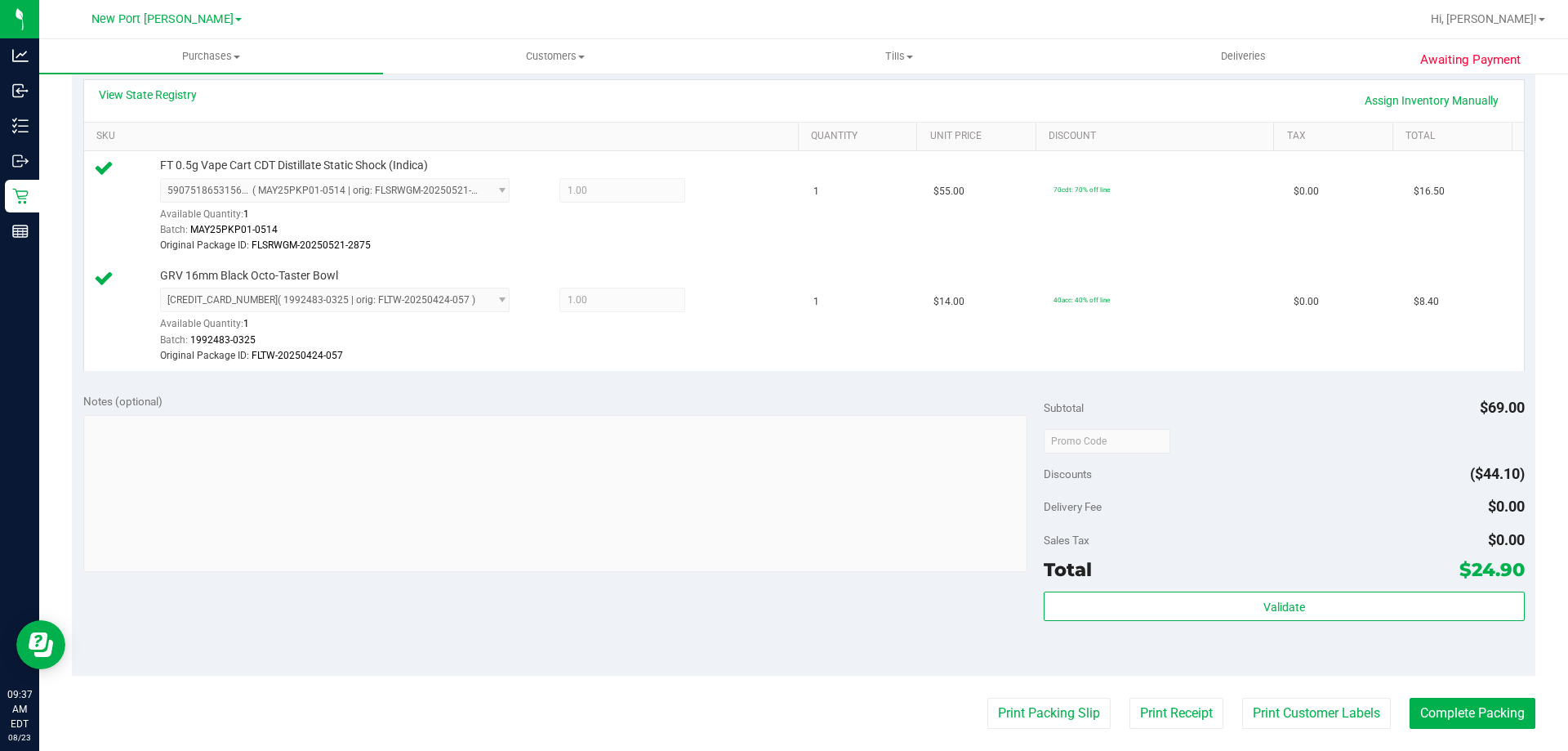
scroll to position [409, 0]
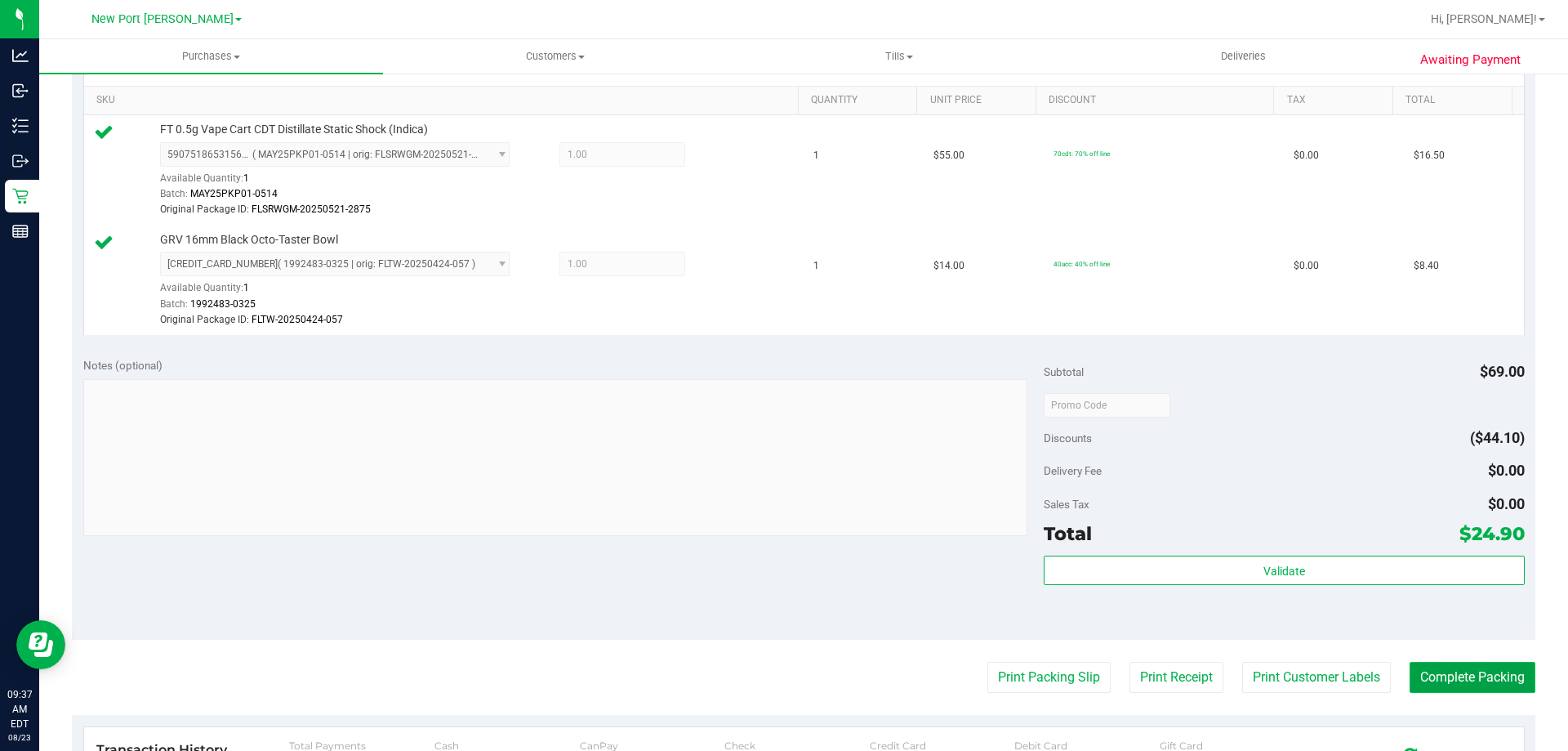
click at [1465, 665] on button "Complete Packing" at bounding box center [1472, 677] width 126 height 31
